Goal: Information Seeking & Learning: Learn about a topic

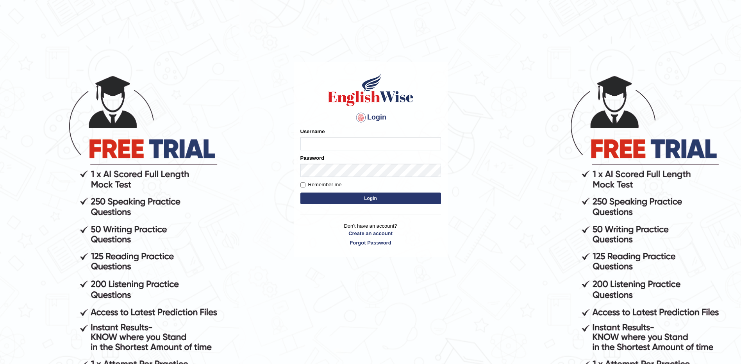
click at [327, 138] on input "Username" at bounding box center [370, 143] width 141 height 13
type input "dishabhatt_parramatta"
click at [370, 202] on button "Login" at bounding box center [370, 199] width 141 height 12
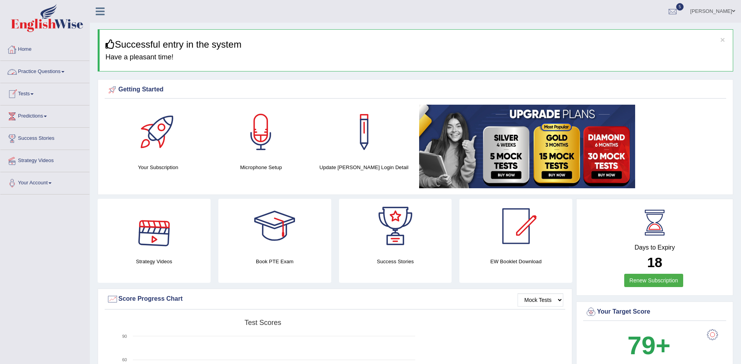
click at [23, 48] on link "Home" at bounding box center [44, 49] width 89 height 20
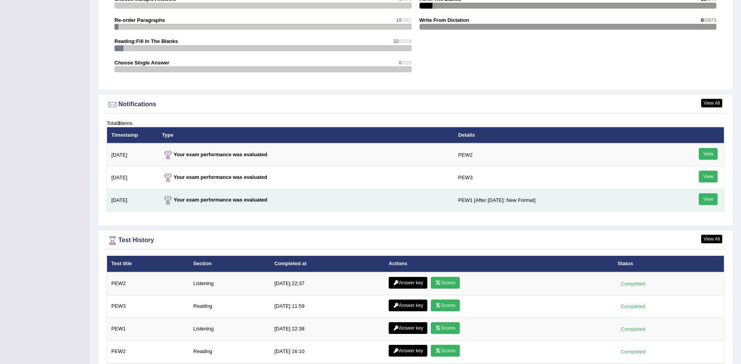
scroll to position [922, 0]
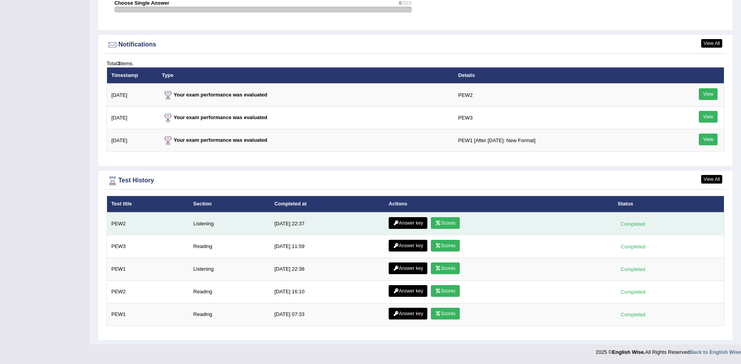
click at [445, 222] on link "Scores" at bounding box center [445, 223] width 29 height 12
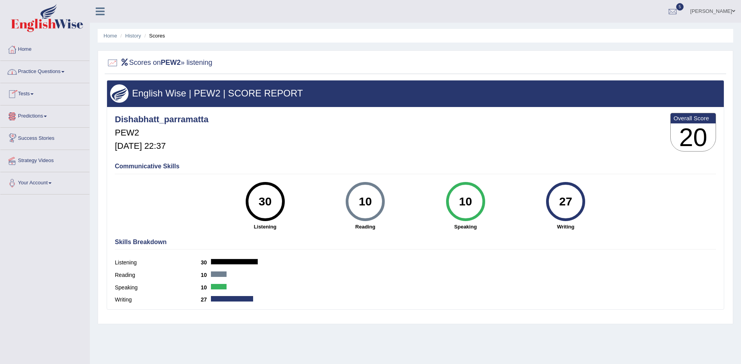
click at [30, 117] on link "Predictions" at bounding box center [44, 115] width 89 height 20
click at [33, 131] on link "Latest Predictions" at bounding box center [50, 134] width 73 height 14
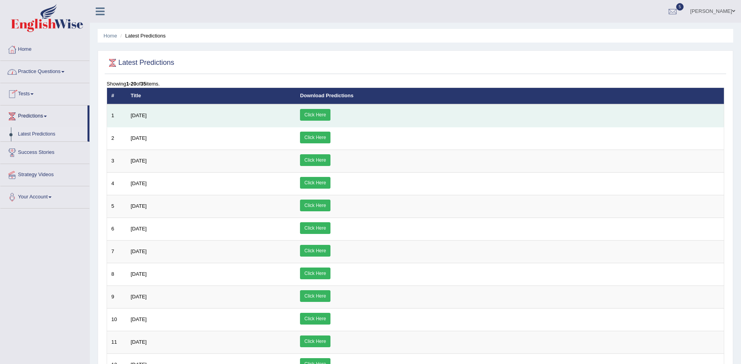
click at [330, 114] on link "Click Here" at bounding box center [315, 115] width 30 height 12
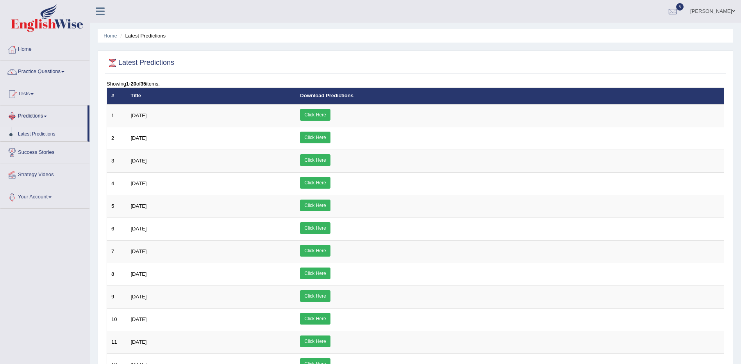
click at [33, 132] on link "Latest Predictions" at bounding box center [50, 134] width 73 height 14
click at [30, 71] on link "Practice Questions" at bounding box center [44, 71] width 89 height 20
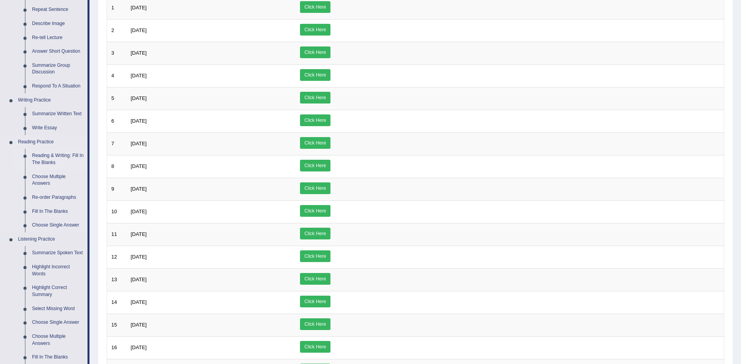
scroll to position [117, 0]
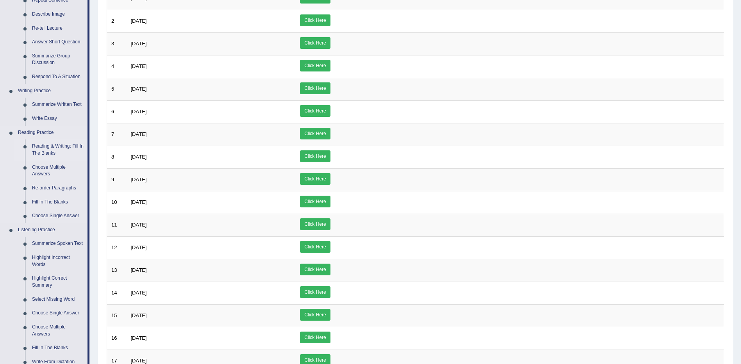
click at [49, 145] on link "Reading & Writing: Fill In The Blanks" at bounding box center [58, 149] width 59 height 21
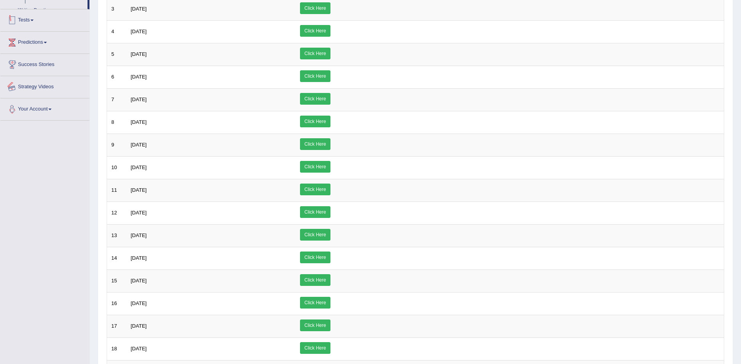
scroll to position [213, 0]
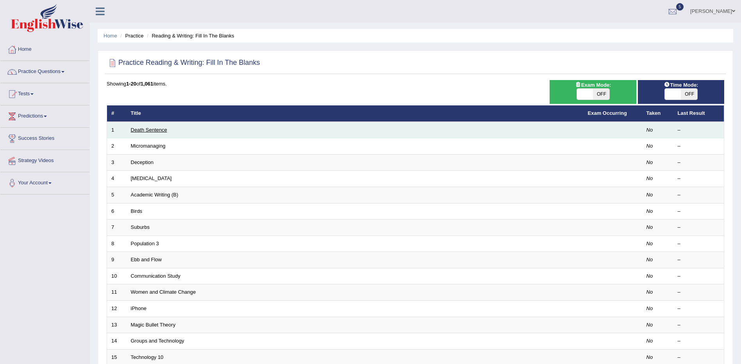
click at [144, 128] on link "Death Sentence" at bounding box center [149, 130] width 36 height 6
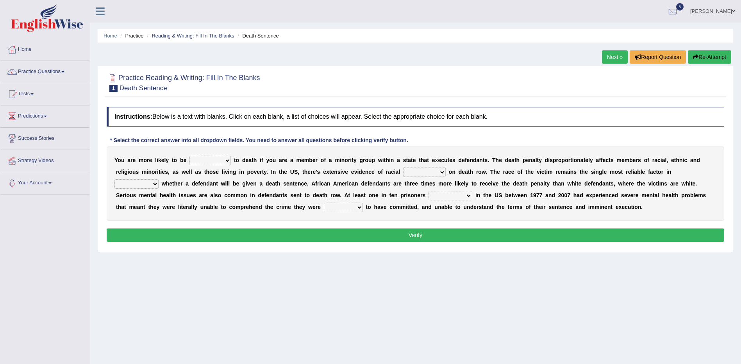
click at [216, 160] on select "penalized blamed complained sentenced" at bounding box center [209, 160] width 41 height 9
click at [189, 156] on select "penalized blamed complained sentenced" at bounding box center [209, 160] width 41 height 9
click at [222, 161] on select "penalized blamed complained sentenced" at bounding box center [209, 160] width 41 height 9
select select "penalized"
click at [189, 156] on select "penalized blamed complained sentenced" at bounding box center [209, 160] width 41 height 9
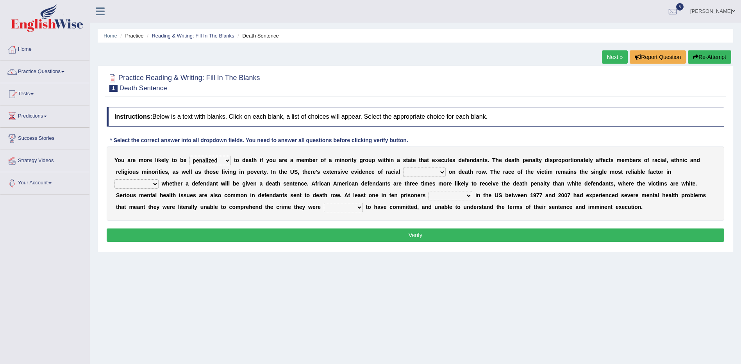
click at [403, 171] on select "bias equality appearance background" at bounding box center [424, 172] width 43 height 9
select select "bias"
click at [403, 168] on select "bias equality appearance background" at bounding box center [424, 172] width 43 height 9
click at [159, 179] on select "determining adjoining undermining examining" at bounding box center [136, 183] width 44 height 9
select select "determining"
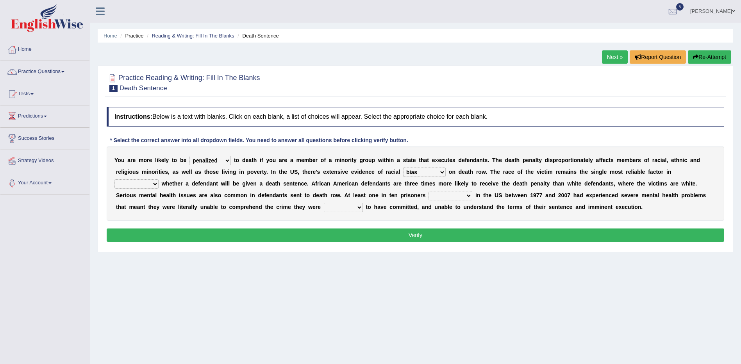
click at [159, 179] on select "determining adjoining undermining examining" at bounding box center [136, 183] width 44 height 9
click at [429, 196] on select "electrocuted persecuted executed captured" at bounding box center [451, 195] width 44 height 9
select select "captured"
click at [429, 191] on select "electrocuted persecuted executed captured" at bounding box center [451, 195] width 44 height 9
click at [324, 209] on select "alleged acclaimed persuaded claimed" at bounding box center [343, 207] width 39 height 9
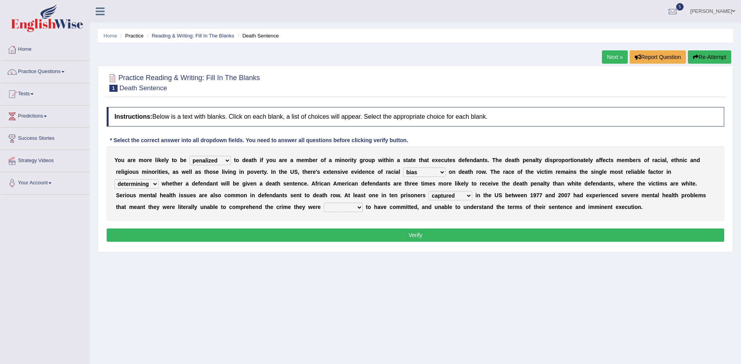
select select "acclaimed"
click at [324, 203] on select "alleged acclaimed persuaded claimed" at bounding box center [343, 207] width 39 height 9
click at [426, 236] on button "Verify" at bounding box center [416, 235] width 618 height 13
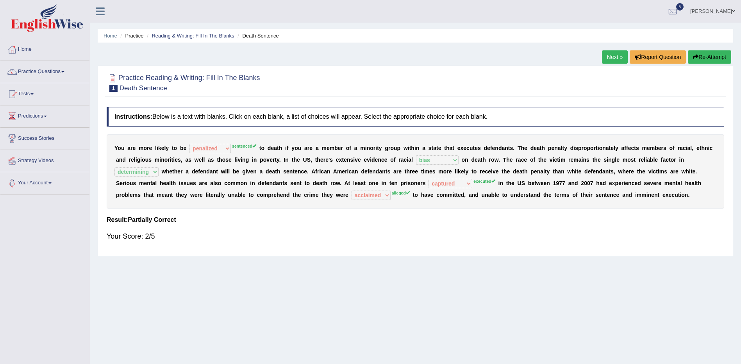
drag, startPoint x: 714, startPoint y: 56, endPoint x: 704, endPoint y: 56, distance: 10.2
click at [714, 56] on button "Re-Attempt" at bounding box center [709, 56] width 43 height 13
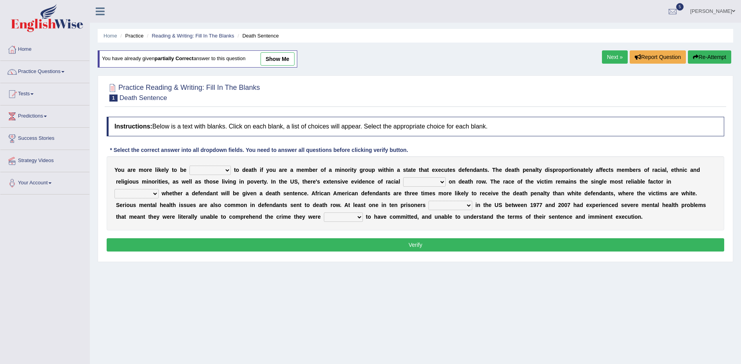
click at [214, 168] on select "penalized blamed complained sentenced" at bounding box center [209, 170] width 41 height 9
select select "penalized"
click at [189, 166] on select "penalized blamed complained sentenced" at bounding box center [209, 170] width 41 height 9
click at [403, 184] on select "bias equality appearance background" at bounding box center [424, 181] width 43 height 9
select select "equality"
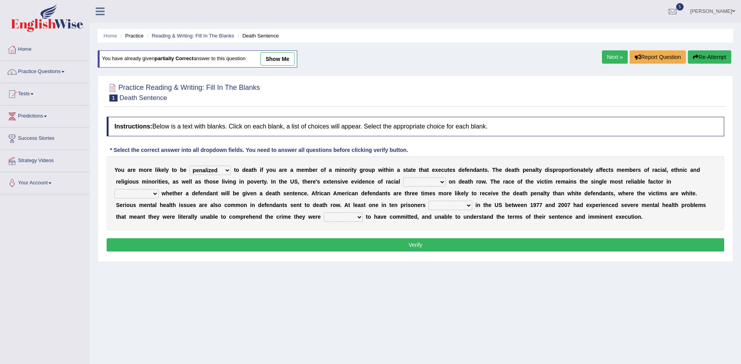
click at [403, 177] on select "bias equality appearance background" at bounding box center [424, 181] width 43 height 9
click at [159, 189] on select "determining adjoining undermining examining" at bounding box center [136, 193] width 44 height 9
select select "determining"
click at [159, 189] on select "determining adjoining undermining examining" at bounding box center [136, 193] width 44 height 9
click at [429, 204] on select "electrocuted persecuted executed captured" at bounding box center [451, 205] width 44 height 9
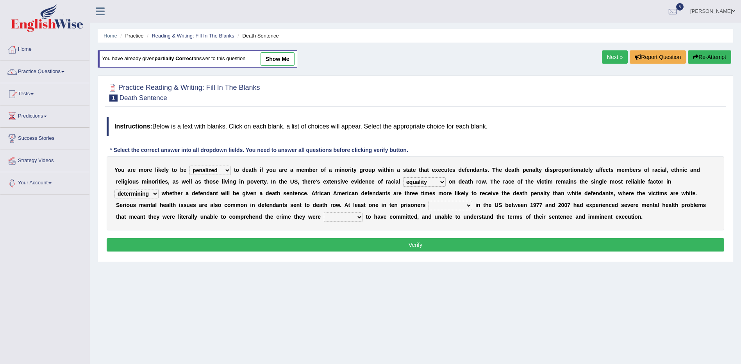
select select "executed"
click at [429, 201] on select "electrocuted persecuted executed captured" at bounding box center [451, 205] width 44 height 9
click at [324, 218] on select "alleged acclaimed persuaded claimed" at bounding box center [343, 217] width 39 height 9
select select "alleged"
click at [324, 213] on select "alleged acclaimed persuaded claimed" at bounding box center [343, 217] width 39 height 9
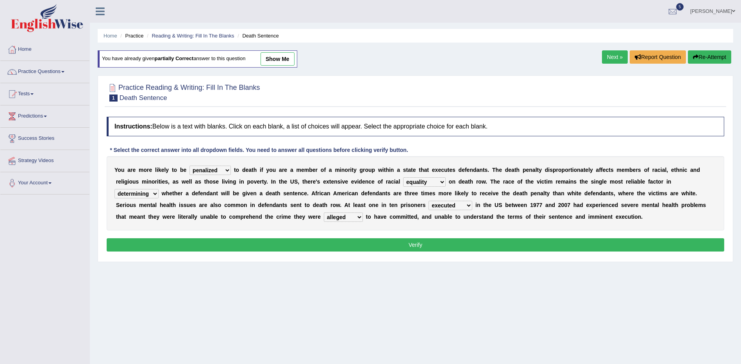
click at [253, 248] on button "Verify" at bounding box center [416, 244] width 618 height 13
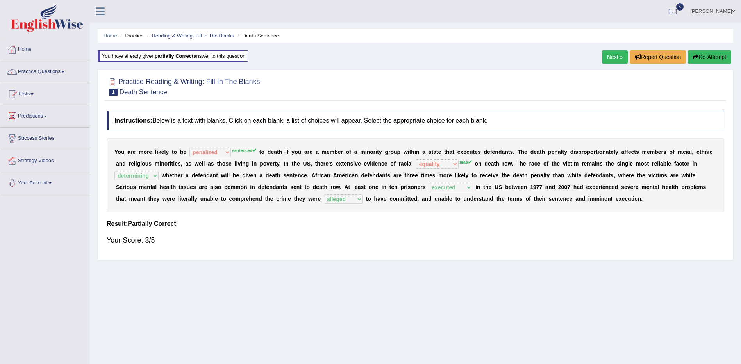
click at [616, 53] on link "Next »" at bounding box center [615, 56] width 26 height 13
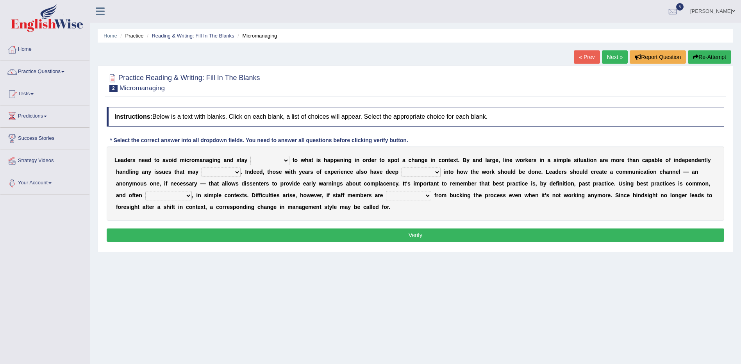
click at [273, 159] on select "complied connected precise concise" at bounding box center [269, 160] width 39 height 9
select select "concise"
click at [250, 156] on select "complied connected precise concise" at bounding box center [269, 160] width 39 height 9
click at [202, 173] on select "apprise rise encounter arise" at bounding box center [221, 172] width 39 height 9
select select "apprise"
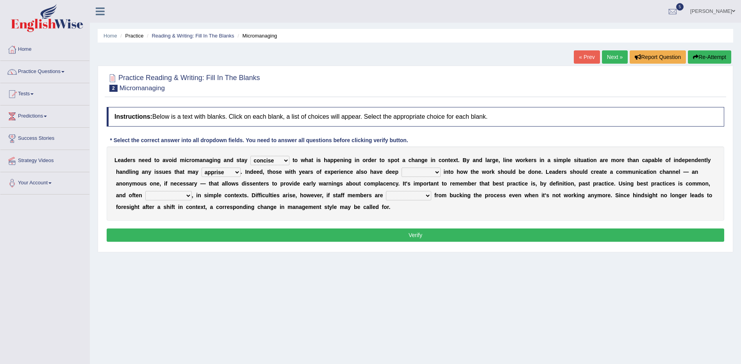
click at [202, 168] on select "apprise rise encounter arise" at bounding box center [221, 172] width 39 height 9
click at [402, 173] on select "incursion insight indignity indication" at bounding box center [421, 172] width 39 height 9
select select "incursion"
click at [402, 168] on select "incursion insight indignity indication" at bounding box center [421, 172] width 39 height 9
click at [192, 191] on select "inappropriate apprehensive appropriate forbidden" at bounding box center [168, 195] width 46 height 9
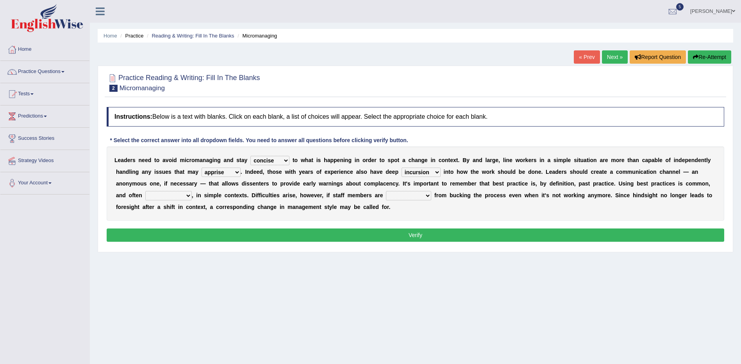
select select "inappropriate"
click at [192, 191] on select "inappropriate apprehensive appropriate forbidden" at bounding box center [168, 195] width 46 height 9
click at [386, 197] on select "disarranged disinclined discouraged disintegrated" at bounding box center [408, 195] width 45 height 9
select select "discouraged"
click at [386, 191] on select "disarranged disinclined discouraged disintegrated" at bounding box center [408, 195] width 45 height 9
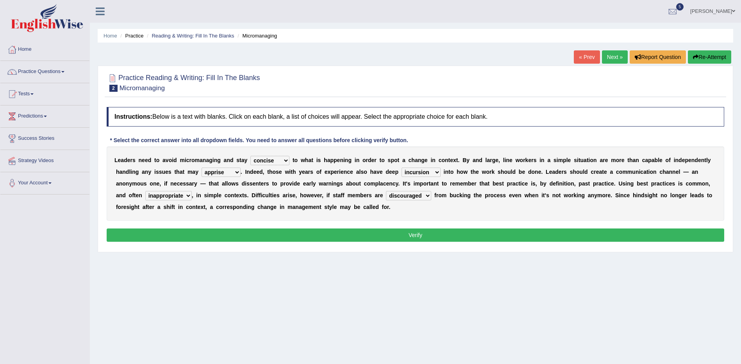
click at [414, 232] on button "Verify" at bounding box center [416, 235] width 618 height 13
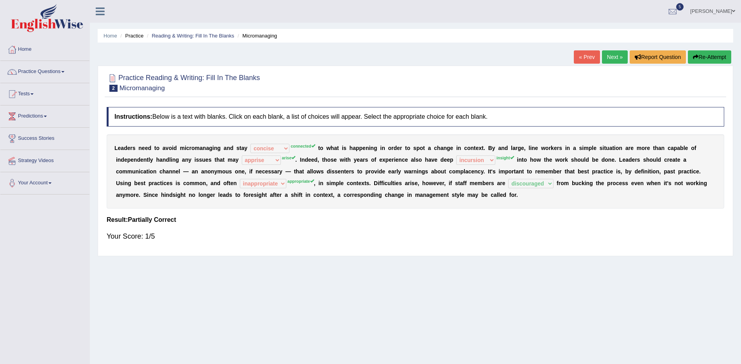
click at [708, 58] on button "Re-Attempt" at bounding box center [709, 56] width 43 height 13
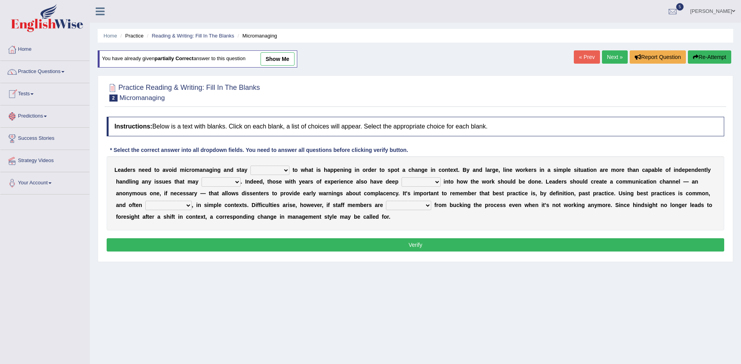
click at [274, 171] on select "complied connected precise concise" at bounding box center [269, 170] width 39 height 9
select select "connected"
click at [250, 166] on select "complied connected precise concise" at bounding box center [269, 170] width 39 height 9
click at [202, 182] on select "apprise rise encounter arise" at bounding box center [221, 181] width 39 height 9
select select "encounter"
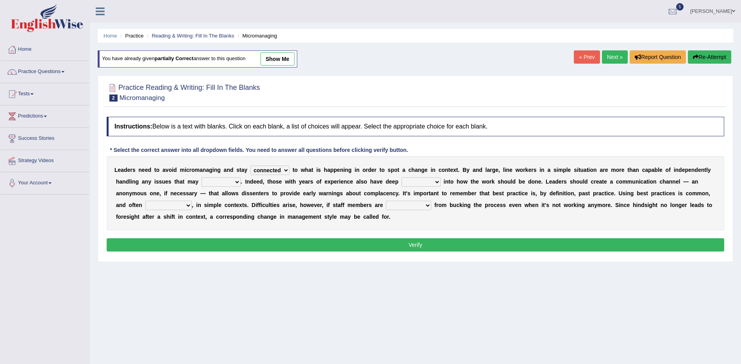
click at [202, 177] on select "apprise rise encounter arise" at bounding box center [221, 181] width 39 height 9
click at [402, 181] on select "incursion insight indignity indication" at bounding box center [421, 181] width 39 height 9
select select "indignity"
click at [402, 177] on select "incursion insight indignity indication" at bounding box center [421, 181] width 39 height 9
click at [192, 201] on select "inappropriate apprehensive appropriate forbidden" at bounding box center [168, 205] width 46 height 9
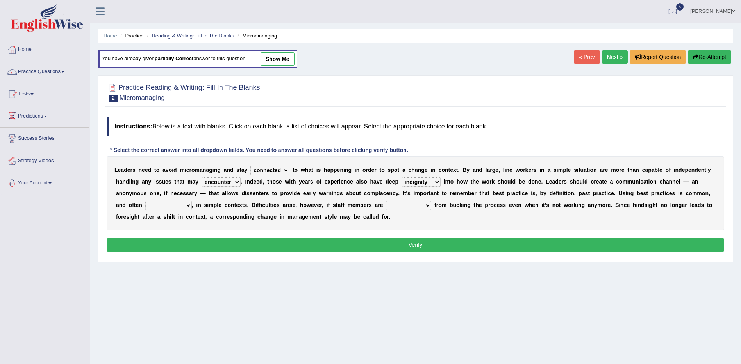
select select "appropriate"
click at [192, 201] on select "inappropriate apprehensive appropriate forbidden" at bounding box center [168, 205] width 46 height 9
click at [386, 206] on select "disarranged disinclined discouraged disintegrated" at bounding box center [408, 205] width 45 height 9
select select "discouraged"
click at [386, 201] on select "disarranged disinclined discouraged disintegrated" at bounding box center [408, 205] width 45 height 9
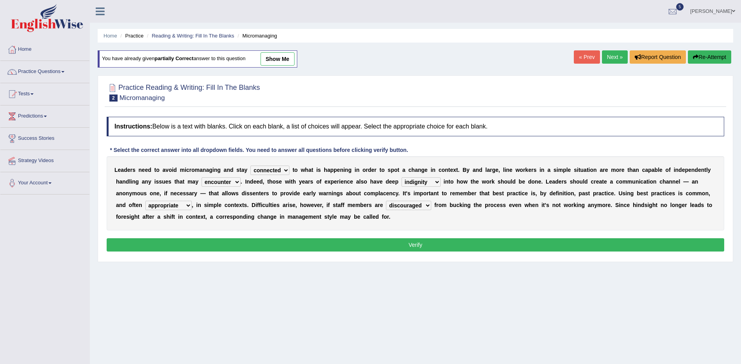
click at [411, 248] on button "Verify" at bounding box center [416, 244] width 618 height 13
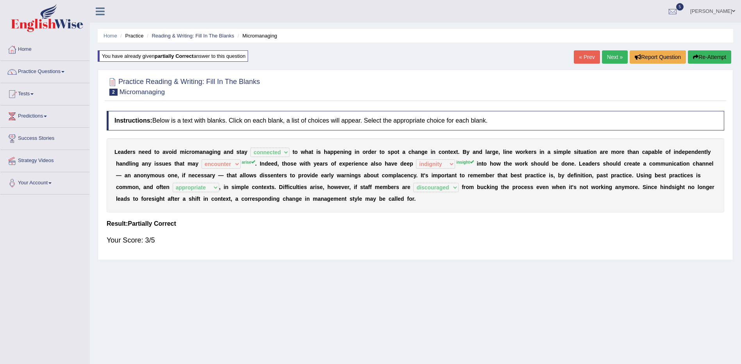
click at [612, 58] on link "Next »" at bounding box center [615, 56] width 26 height 13
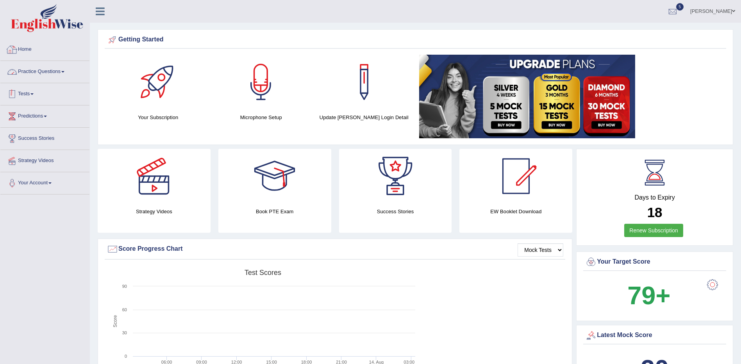
click at [54, 73] on link "Practice Questions" at bounding box center [44, 71] width 89 height 20
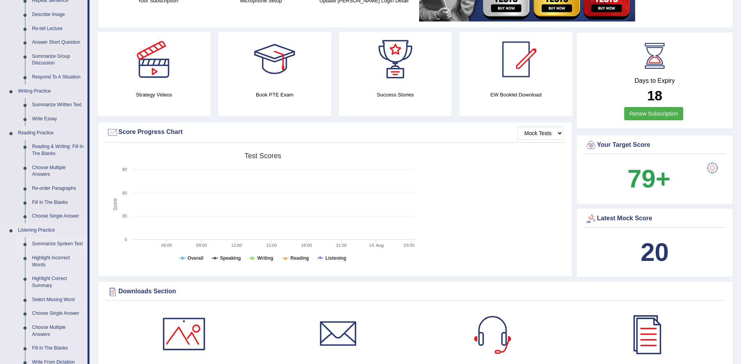
scroll to position [117, 0]
click at [36, 150] on link "Reading & Writing: Fill In The Blanks" at bounding box center [58, 149] width 59 height 21
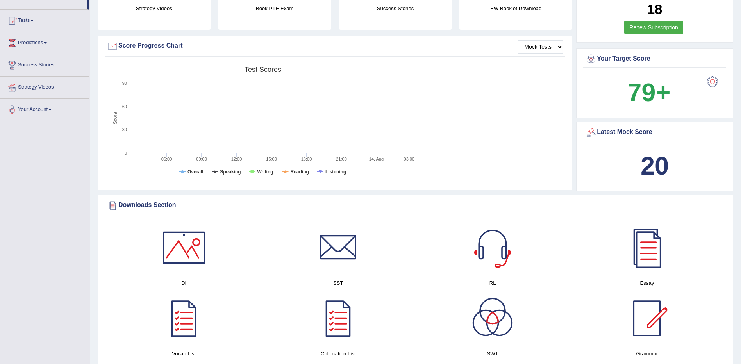
scroll to position [249, 0]
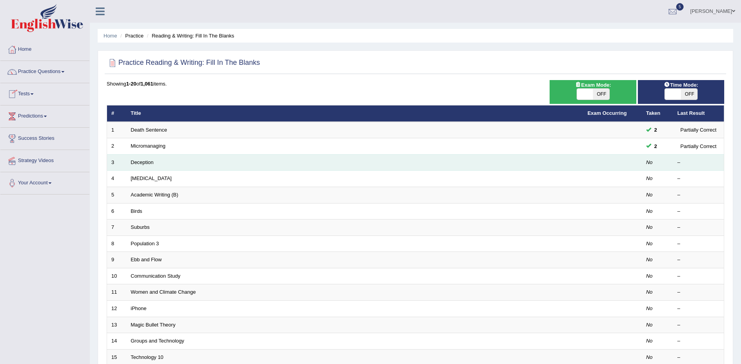
click at [142, 165] on td "Deception" at bounding box center [355, 162] width 457 height 16
click at [147, 163] on link "Deception" at bounding box center [142, 162] width 23 height 6
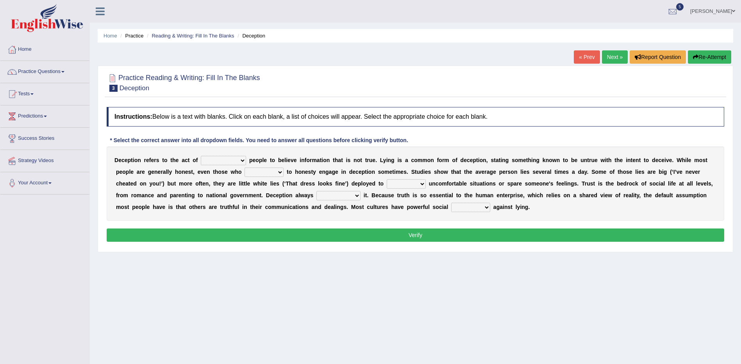
click at [230, 161] on select "discouraging forbidding detecting encouraging" at bounding box center [223, 160] width 45 height 9
select select "encouraging"
click at [201, 156] on select "discouraging forbidding detecting encouraging" at bounding box center [223, 160] width 45 height 9
click at [245, 172] on select "describe prescribe inscribe subscribe" at bounding box center [264, 172] width 39 height 9
select select "describe"
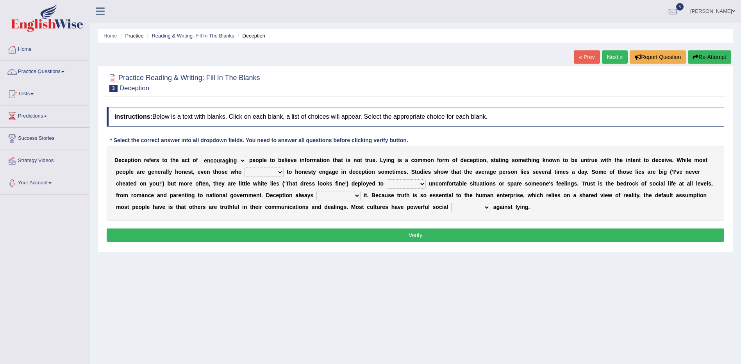
click at [245, 168] on select "describe prescribe inscribe subscribe" at bounding box center [264, 172] width 39 height 9
click at [387, 184] on select "contest illuminate disguise avoid" at bounding box center [406, 183] width 39 height 9
select select "avoid"
click at [387, 179] on select "contest illuminate disguise avoid" at bounding box center [406, 183] width 39 height 9
click at [316, 196] on select "undermines underscores undertakes underwrites" at bounding box center [338, 195] width 44 height 9
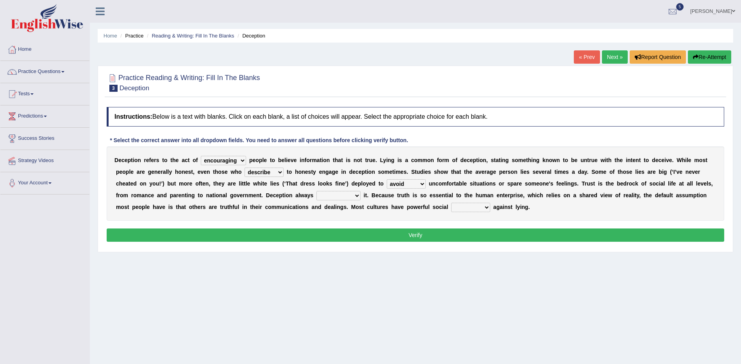
select select "undermines"
click at [316, 191] on select "undermines underscores undertakes underwrites" at bounding box center [338, 195] width 44 height 9
click at [451, 208] on select "ejections sanctions fractions inductions" at bounding box center [470, 207] width 39 height 9
select select "inductions"
click at [451, 203] on select "ejections sanctions fractions inductions" at bounding box center [470, 207] width 39 height 9
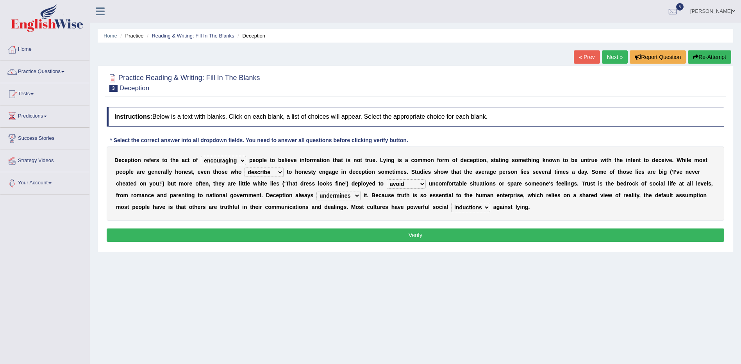
click at [428, 236] on button "Verify" at bounding box center [416, 235] width 618 height 13
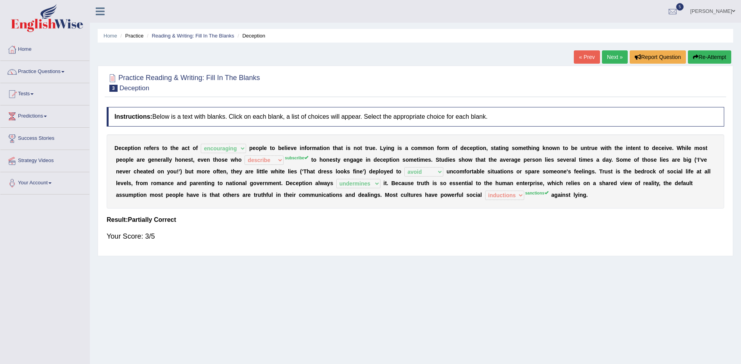
click at [607, 57] on link "Next »" at bounding box center [615, 56] width 26 height 13
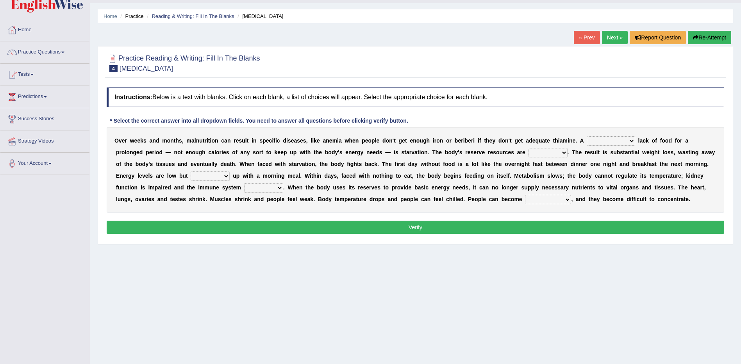
scroll to position [46, 0]
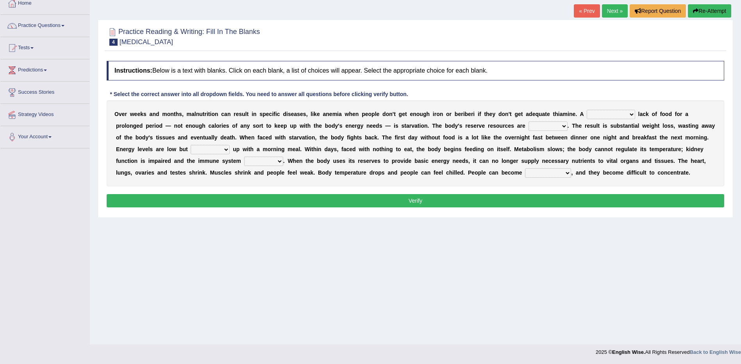
click at [598, 116] on select "severe distinguishing proper distinctive" at bounding box center [611, 114] width 48 height 9
select select "distinctive"
click at [587, 110] on select "severe distinguishing proper distinctive" at bounding box center [611, 114] width 48 height 9
click at [529, 126] on select "obsoleted depleted pelleted deleted" at bounding box center [548, 126] width 39 height 9
select select "depleted"
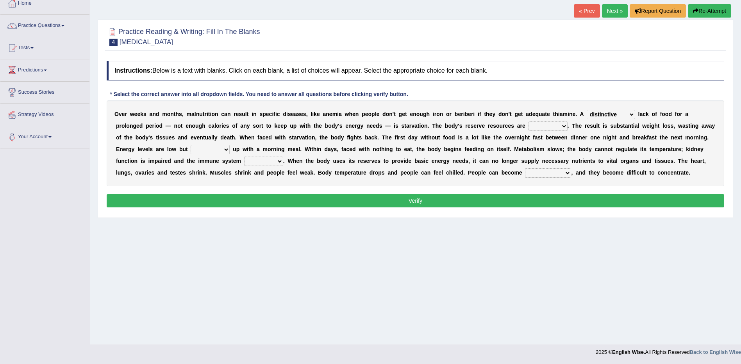
click at [529, 122] on select "obsoleted depleted pelleted deleted" at bounding box center [548, 126] width 39 height 9
click at [230, 145] on select "feed come chill pick" at bounding box center [210, 149] width 39 height 9
select select "come"
click at [230, 145] on select "feed come chill pick" at bounding box center [210, 149] width 39 height 9
click at [283, 157] on select "deepens deafens weakens surpasses" at bounding box center [263, 161] width 39 height 9
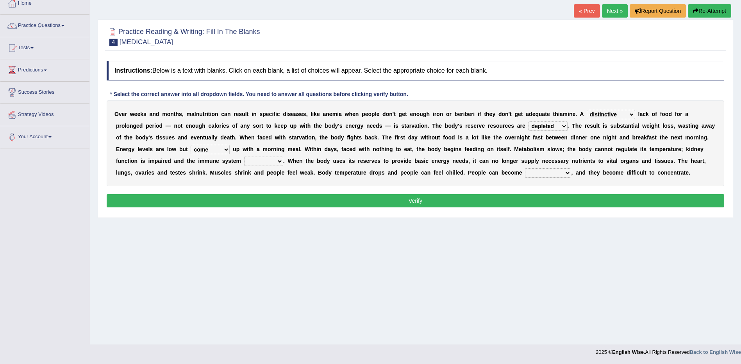
select select "deafens"
click at [283, 157] on select "deepens deafens weakens surpasses" at bounding box center [263, 161] width 39 height 9
drag, startPoint x: 334, startPoint y: 172, endPoint x: 330, endPoint y: 175, distance: 5.0
click at [525, 172] on select "irritable commutable indisputable transportable" at bounding box center [548, 172] width 46 height 9
select select "irritable"
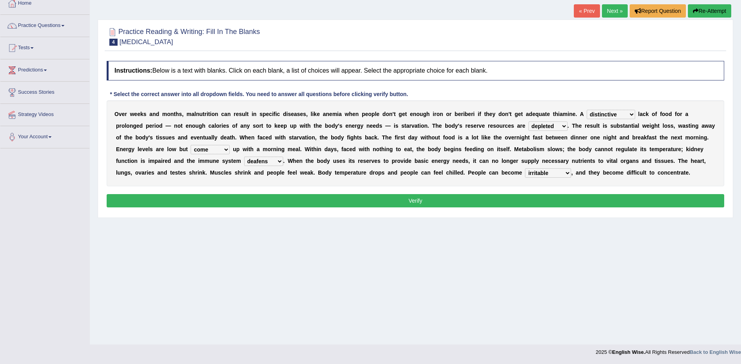
click at [525, 168] on select "irritable commutable indisputable transportable" at bounding box center [548, 172] width 46 height 9
click at [443, 201] on button "Verify" at bounding box center [416, 200] width 618 height 13
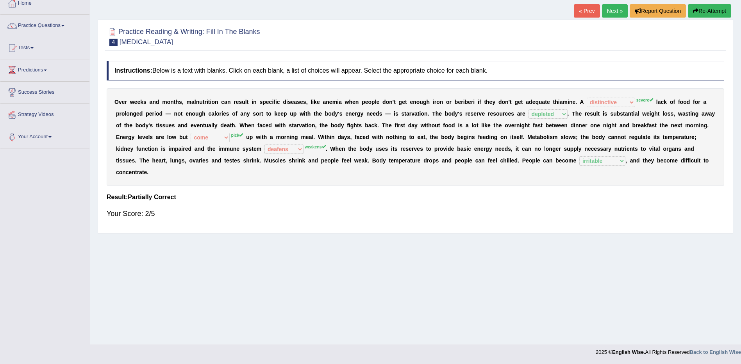
click at [708, 12] on button "Re-Attempt" at bounding box center [709, 10] width 43 height 13
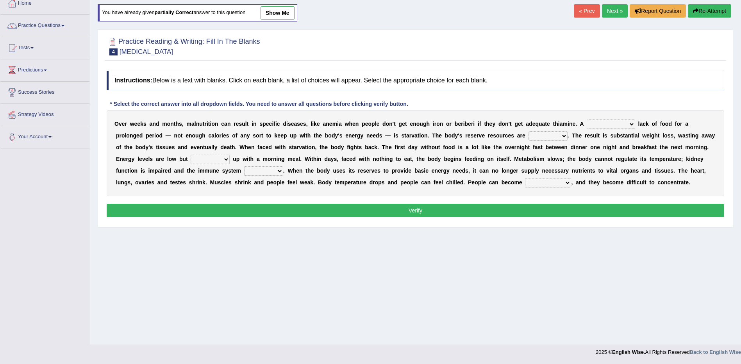
click at [599, 124] on select "severe distinguishing proper distinctive" at bounding box center [611, 124] width 48 height 9
select select "distinctive"
click at [587, 120] on select "severe distinguishing proper distinctive" at bounding box center [611, 124] width 48 height 9
click at [587, 124] on select "severe distinguishing proper distinctive" at bounding box center [611, 124] width 48 height 9
click at [587, 120] on select "severe distinguishing proper distinctive" at bounding box center [611, 124] width 48 height 9
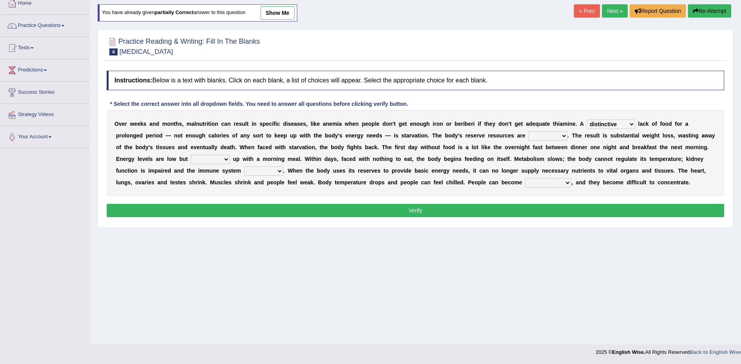
click at [529, 135] on select "obsoleted depleted pelleted deleted" at bounding box center [548, 135] width 39 height 9
select select "obsoleted"
click at [529, 131] on select "obsoleted depleted pelleted deleted" at bounding box center [548, 135] width 39 height 9
click at [230, 155] on select "feed come chill pick" at bounding box center [210, 159] width 39 height 9
select select "pick"
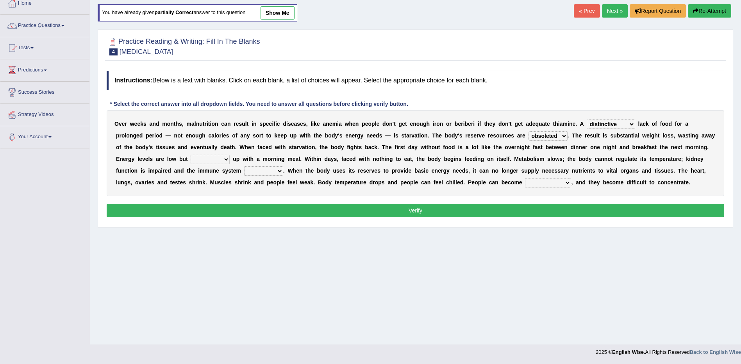
click at [230, 155] on select "feed come chill pick" at bounding box center [210, 159] width 39 height 9
click at [283, 166] on select "deepens deafens weakens surpasses" at bounding box center [263, 170] width 39 height 9
select select "weakens"
click at [283, 166] on select "deepens deafens weakens surpasses" at bounding box center [263, 170] width 39 height 9
click at [525, 181] on select "irritable commutable indisputable transportable" at bounding box center [548, 182] width 46 height 9
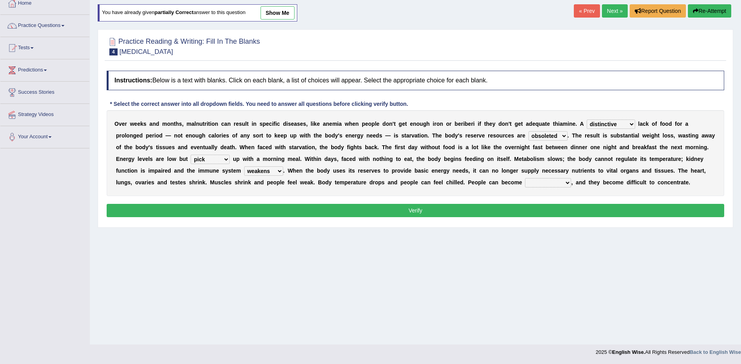
select select "irritable"
click at [525, 178] on select "irritable commutable indisputable transportable" at bounding box center [548, 182] width 46 height 9
click at [430, 209] on button "Verify" at bounding box center [416, 210] width 618 height 13
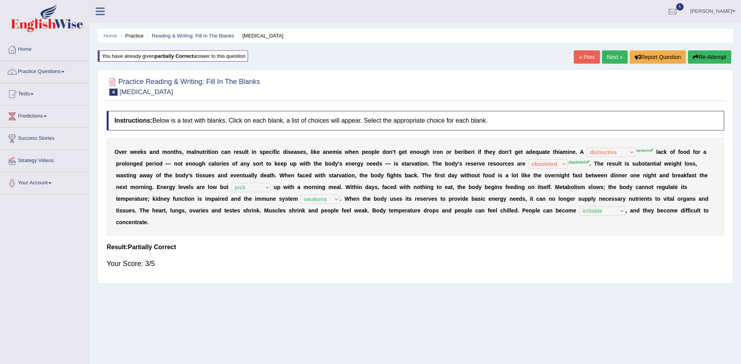
click at [613, 59] on link "Next »" at bounding box center [615, 56] width 26 height 13
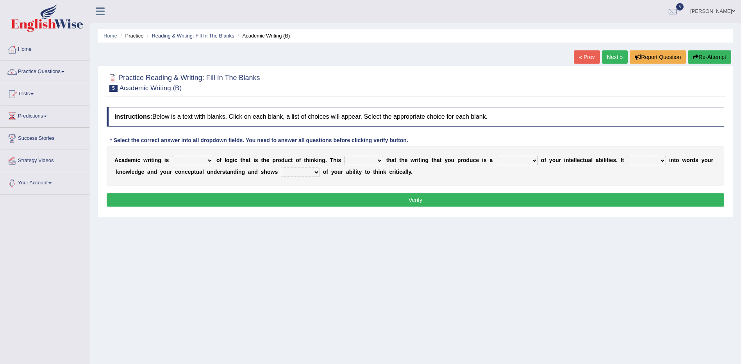
click at [197, 159] on select "expectation entitlement expression exchange" at bounding box center [192, 160] width 41 height 9
select select "expectation"
click at [172, 156] on select "expectation entitlement expression exchange" at bounding box center [192, 160] width 41 height 9
click at [365, 162] on select "means questions stipulates answers" at bounding box center [363, 160] width 39 height 9
select select "means"
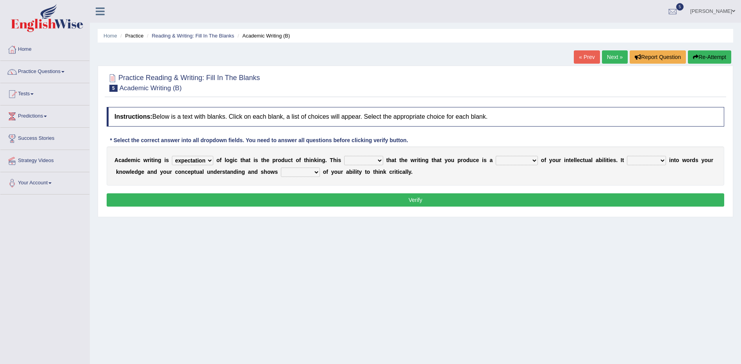
click at [344, 156] on select "means questions stipulates answers" at bounding box center [363, 160] width 39 height 9
click at [511, 160] on select "redundancy mission credit reflection" at bounding box center [517, 160] width 42 height 9
select select "reflection"
click at [496, 156] on select "redundancy mission credit reflection" at bounding box center [517, 160] width 42 height 9
click at [627, 156] on select "enriches shows allows puts" at bounding box center [646, 160] width 39 height 9
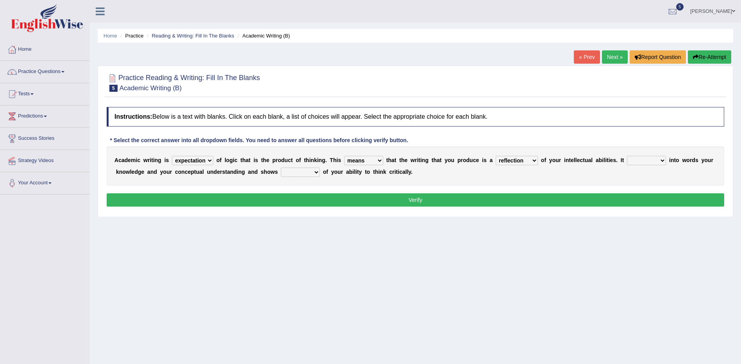
select select "shows"
click at [627, 156] on select "enriches shows allows puts" at bounding box center [646, 160] width 39 height 9
click at [281, 173] on select "hassle excuse capacity evidence" at bounding box center [300, 172] width 39 height 9
click at [281, 168] on select "hassle excuse capacity evidence" at bounding box center [300, 172] width 39 height 9
click at [281, 173] on select "hassle excuse capacity evidence" at bounding box center [300, 172] width 39 height 9
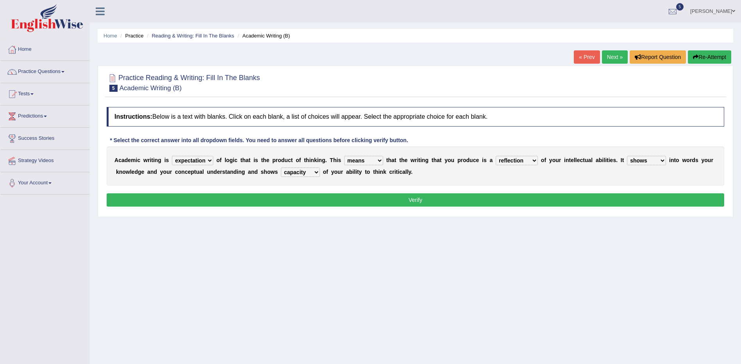
select select "evidence"
click at [281, 168] on select "hassle excuse capacity evidence" at bounding box center [300, 172] width 39 height 9
click at [377, 191] on div "Instructions: Below is a text with blanks. Click on each blank, a list of choic…" at bounding box center [416, 158] width 622 height 110
click at [365, 203] on button "Verify" at bounding box center [416, 199] width 618 height 13
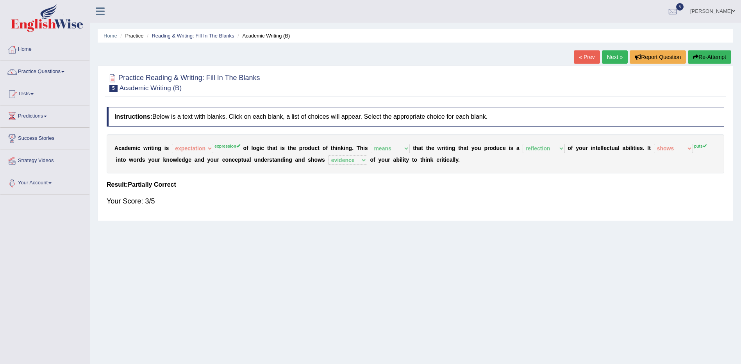
drag, startPoint x: 610, startPoint y: 57, endPoint x: 595, endPoint y: 70, distance: 20.0
click at [610, 57] on link "Next »" at bounding box center [615, 56] width 26 height 13
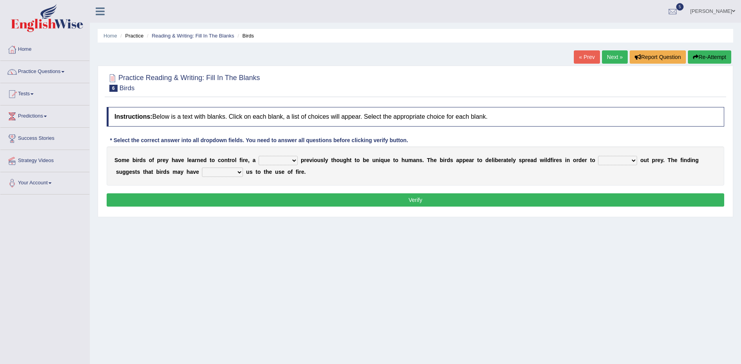
click at [279, 161] on select "question profile tale skill" at bounding box center [278, 160] width 39 height 9
select select "skill"
click at [259, 156] on select "question profile tale skill" at bounding box center [278, 160] width 39 height 9
click at [603, 161] on select "prevent limit span flush" at bounding box center [617, 160] width 39 height 9
select select "span"
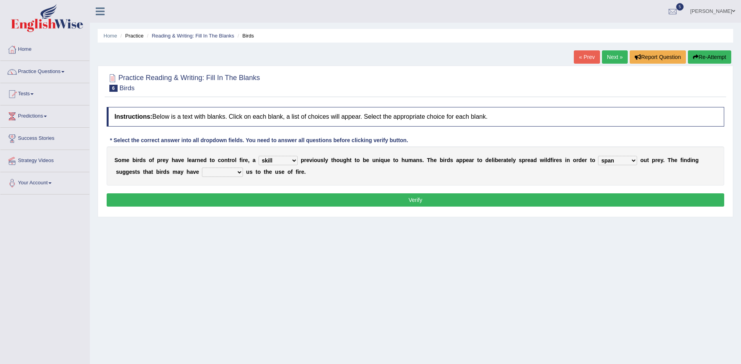
click at [598, 156] on select "prevent limit span flush" at bounding box center [617, 160] width 39 height 9
click at [202, 170] on select "prophesied beaten transmitted forced" at bounding box center [222, 172] width 41 height 9
click at [202, 168] on select "prophesied beaten transmitted forced" at bounding box center [222, 172] width 41 height 9
click at [202, 174] on select "prophesied beaten transmitted forced" at bounding box center [222, 172] width 41 height 9
select select "forced"
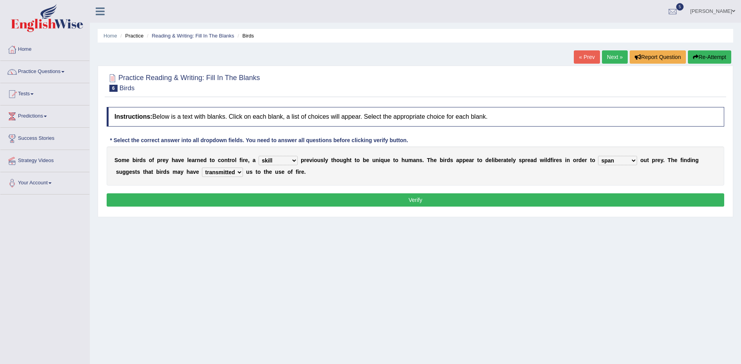
click at [202, 168] on select "prophesied beaten transmitted forced" at bounding box center [222, 172] width 41 height 9
click at [383, 199] on button "Verify" at bounding box center [416, 199] width 618 height 13
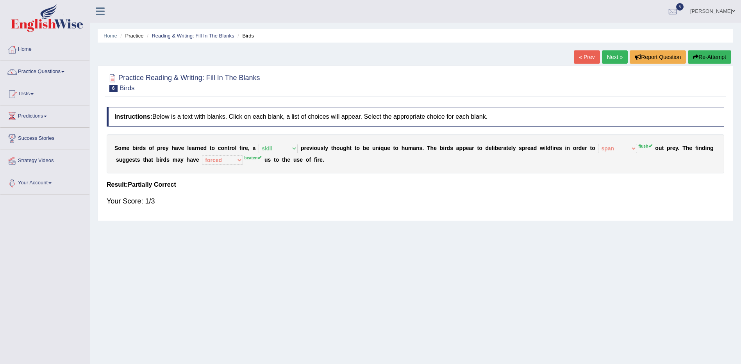
click at [613, 50] on div "Home Practice Reading & Writing: Fill In The Blanks Birds « Prev Next » Report …" at bounding box center [415, 195] width 651 height 391
click at [38, 185] on link "Your Account" at bounding box center [44, 182] width 89 height 20
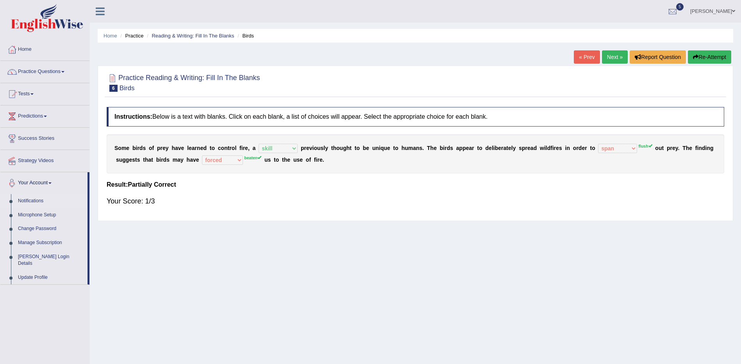
click at [25, 200] on link "Notifications" at bounding box center [50, 201] width 73 height 14
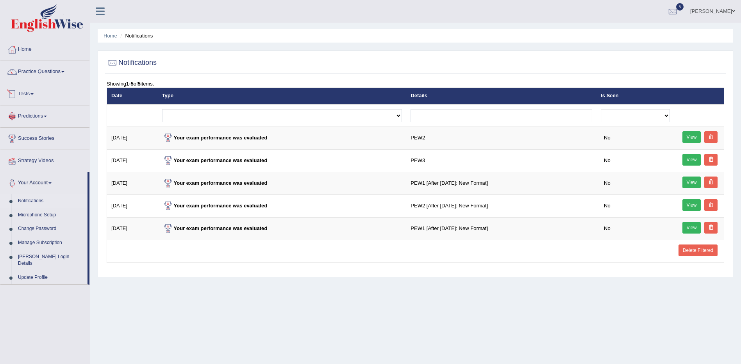
click at [37, 116] on link "Predictions" at bounding box center [44, 115] width 89 height 20
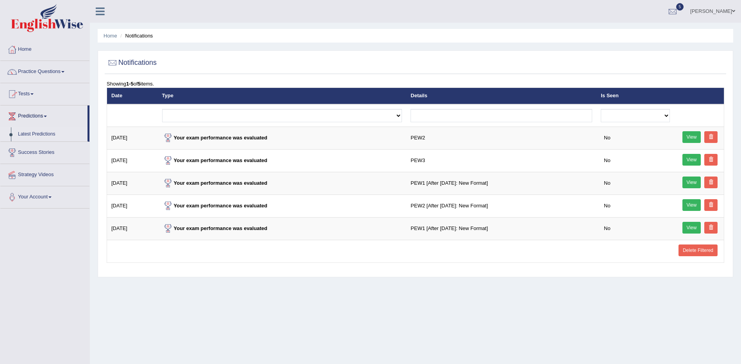
click at [35, 132] on link "Latest Predictions" at bounding box center [50, 134] width 73 height 14
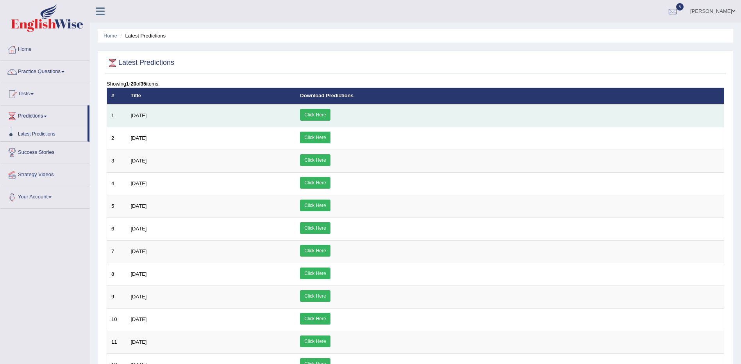
click at [402, 121] on td "Click Here" at bounding box center [510, 115] width 428 height 23
click at [330, 114] on link "Click Here" at bounding box center [315, 115] width 30 height 12
